Goal: Find specific page/section: Find specific page/section

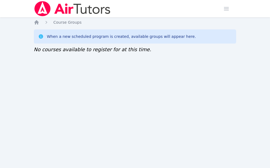
click at [43, 85] on div "Home Sessions Study Groups Students Messages Open user menu Sokha Lee Open main…" at bounding box center [135, 84] width 270 height 168
click at [56, 94] on div "Home Sessions Study Groups Students Messages Open user menu [PERSON_NAME] Open …" at bounding box center [135, 84] width 270 height 168
